Goal: Task Accomplishment & Management: Manage account settings

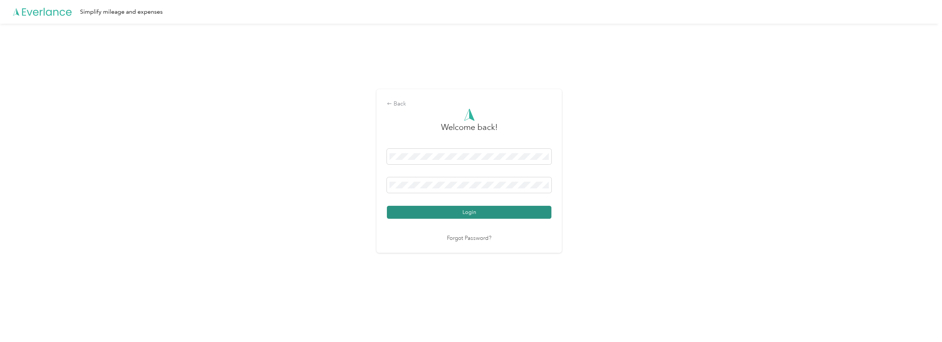
click at [450, 215] on button "Login" at bounding box center [469, 212] width 165 height 13
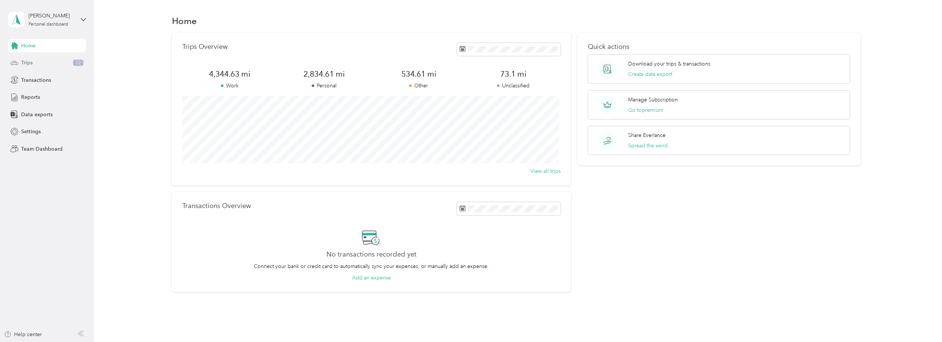
click at [27, 62] on span "Trips" at bounding box center [26, 63] width 11 height 8
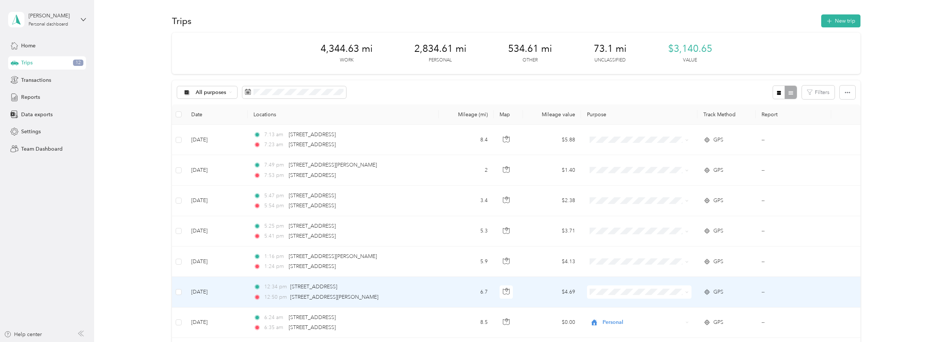
click at [212, 292] on td "[DATE]" at bounding box center [216, 292] width 62 height 30
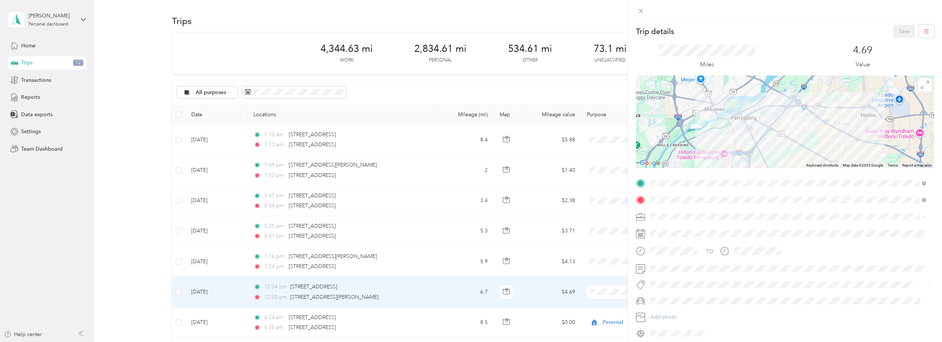
click at [666, 230] on div "Work" at bounding box center [788, 230] width 271 height 8
click at [216, 263] on div "Trip details Save This trip cannot be edited because it is either under review,…" at bounding box center [471, 171] width 942 height 342
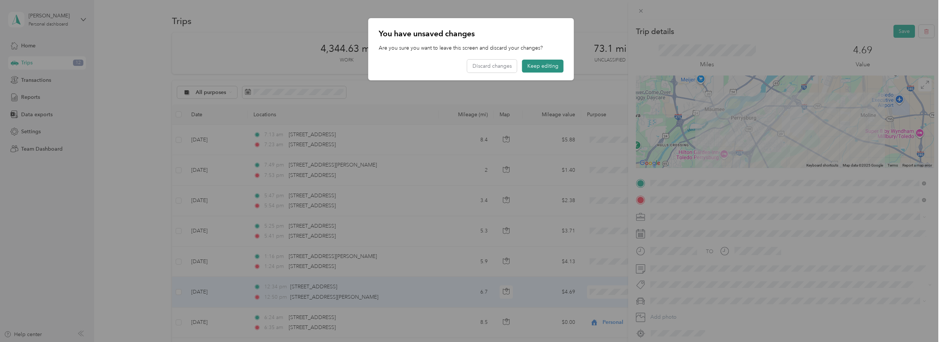
click at [544, 67] on button "Keep editing" at bounding box center [543, 66] width 42 height 13
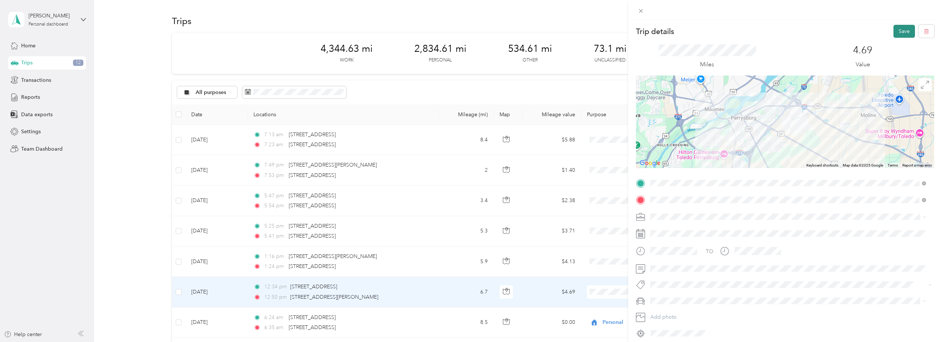
click at [897, 29] on button "Save" at bounding box center [904, 31] width 21 height 13
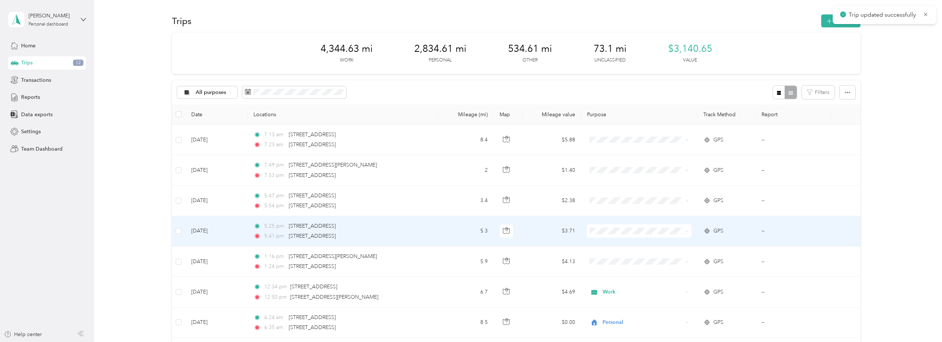
click at [212, 231] on td "[DATE]" at bounding box center [216, 231] width 62 height 30
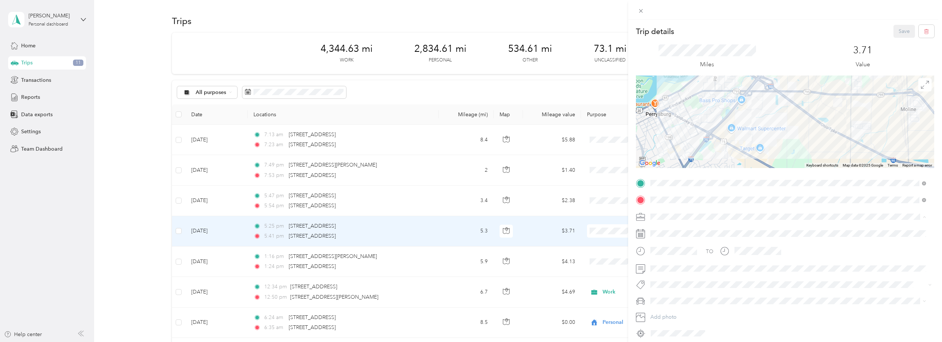
click at [669, 230] on div "Work" at bounding box center [788, 230] width 271 height 8
click at [650, 274] on span at bounding box center [791, 269] width 286 height 12
click at [899, 32] on button "Save" at bounding box center [904, 31] width 21 height 13
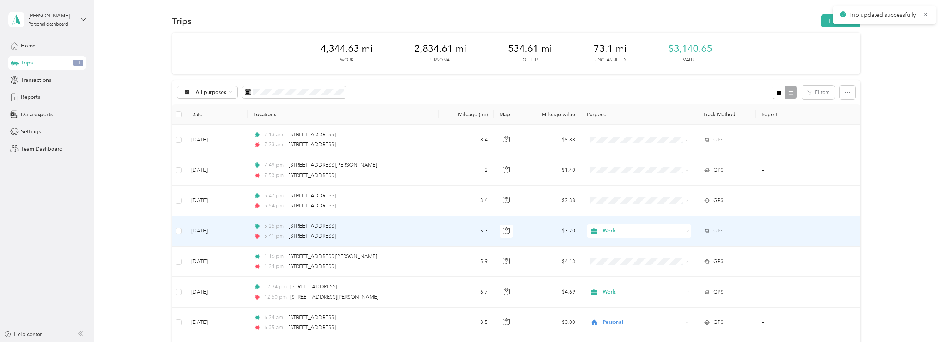
click at [208, 231] on td "[DATE]" at bounding box center [216, 231] width 62 height 30
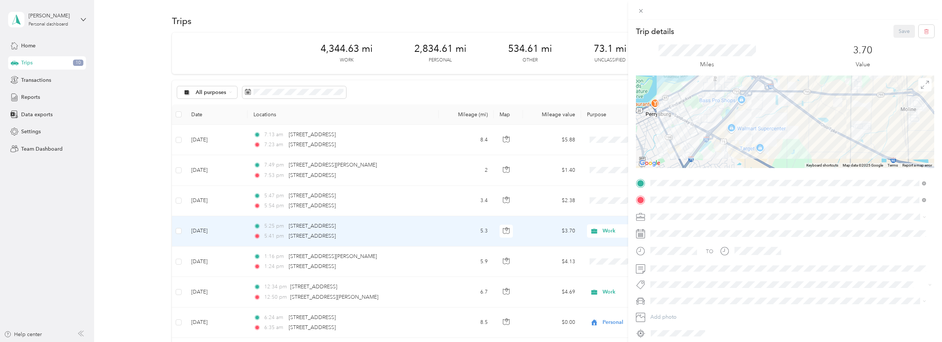
click at [217, 201] on div "Trip details Save This trip cannot be edited because it is either under review,…" at bounding box center [471, 171] width 942 height 342
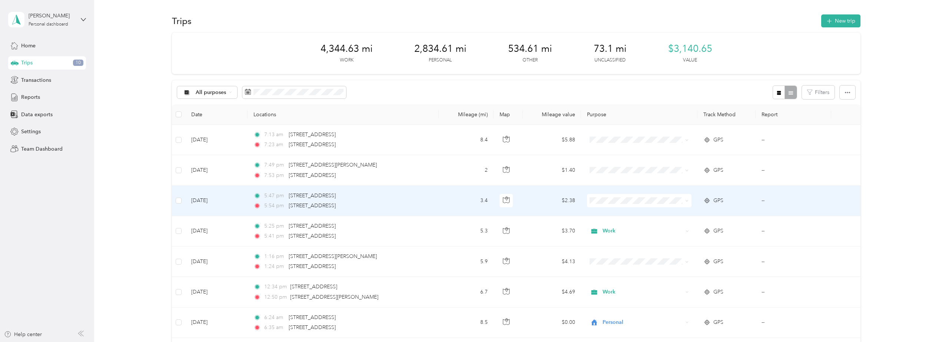
click at [217, 201] on td "[DATE]" at bounding box center [216, 201] width 62 height 30
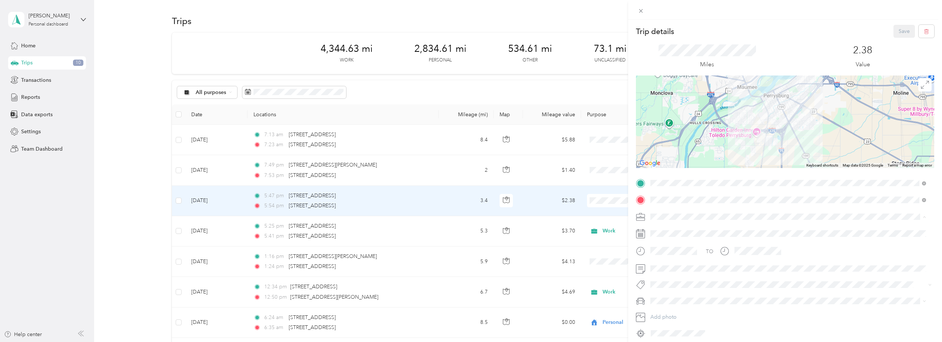
click at [661, 233] on div "Work" at bounding box center [788, 230] width 271 height 8
click at [898, 32] on button "Save" at bounding box center [904, 31] width 21 height 13
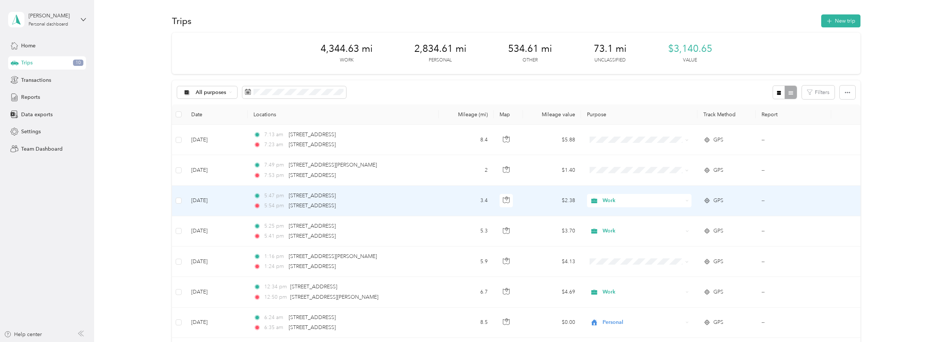
click at [212, 199] on td "[DATE]" at bounding box center [216, 201] width 62 height 30
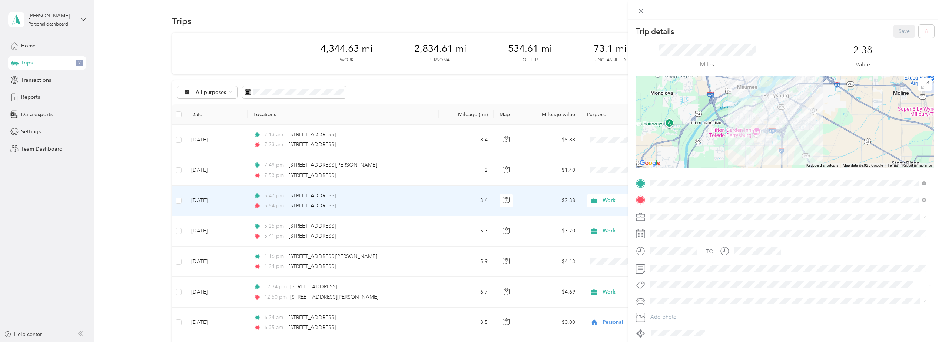
click at [201, 172] on div "Trip details Save This trip cannot be edited because it is either under review,…" at bounding box center [471, 171] width 942 height 342
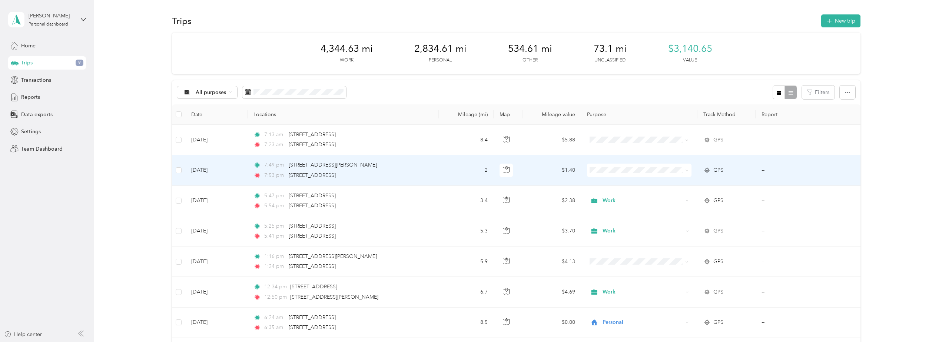
click at [605, 185] on span "Work" at bounding box center [644, 182] width 81 height 8
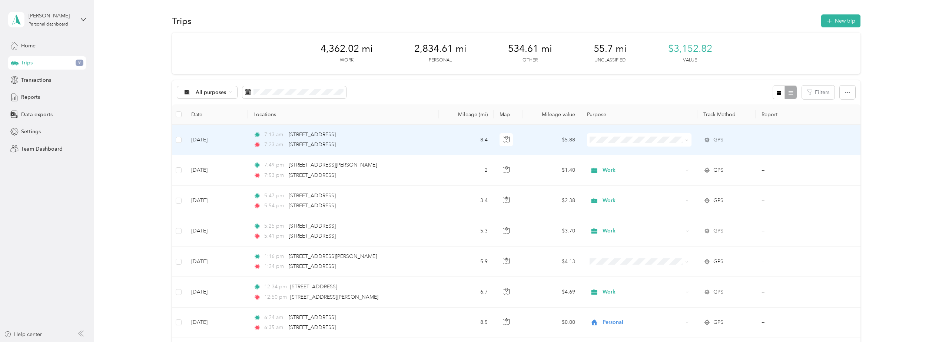
click at [202, 139] on td "[DATE]" at bounding box center [216, 140] width 62 height 30
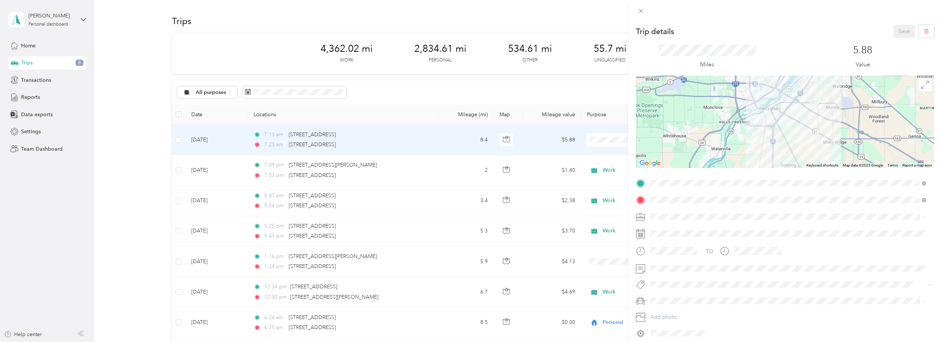
click at [670, 244] on li "Personal" at bounding box center [788, 239] width 281 height 13
click at [902, 29] on button "Save" at bounding box center [904, 31] width 21 height 13
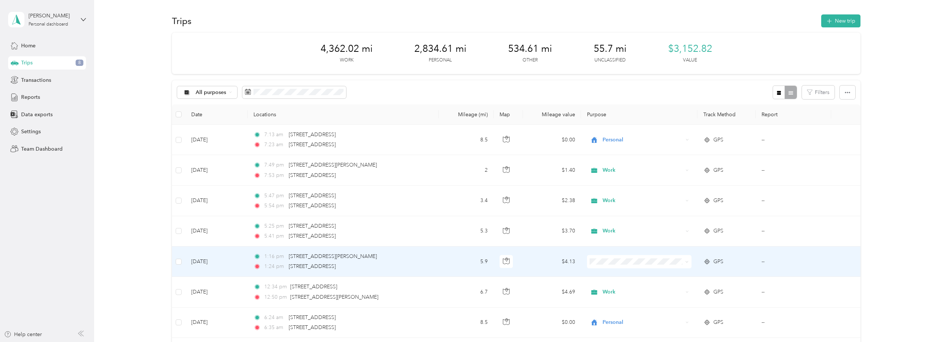
click at [217, 262] on td "[DATE]" at bounding box center [216, 262] width 62 height 30
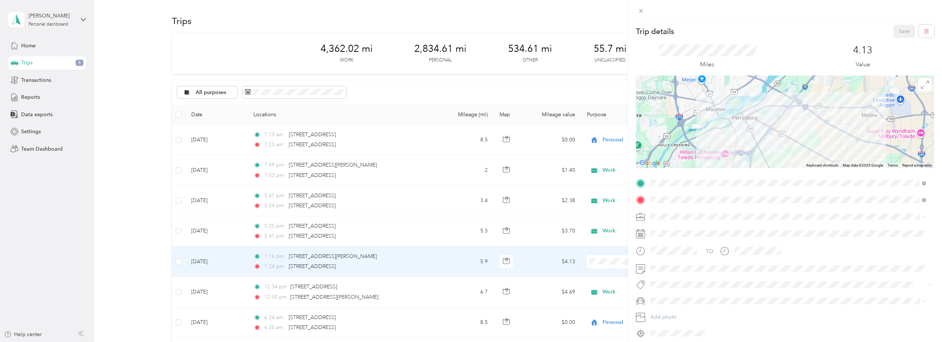
click at [667, 231] on div "Work" at bounding box center [788, 230] width 271 height 8
click at [901, 31] on button "Save" at bounding box center [904, 31] width 21 height 13
